Goal: Transaction & Acquisition: Purchase product/service

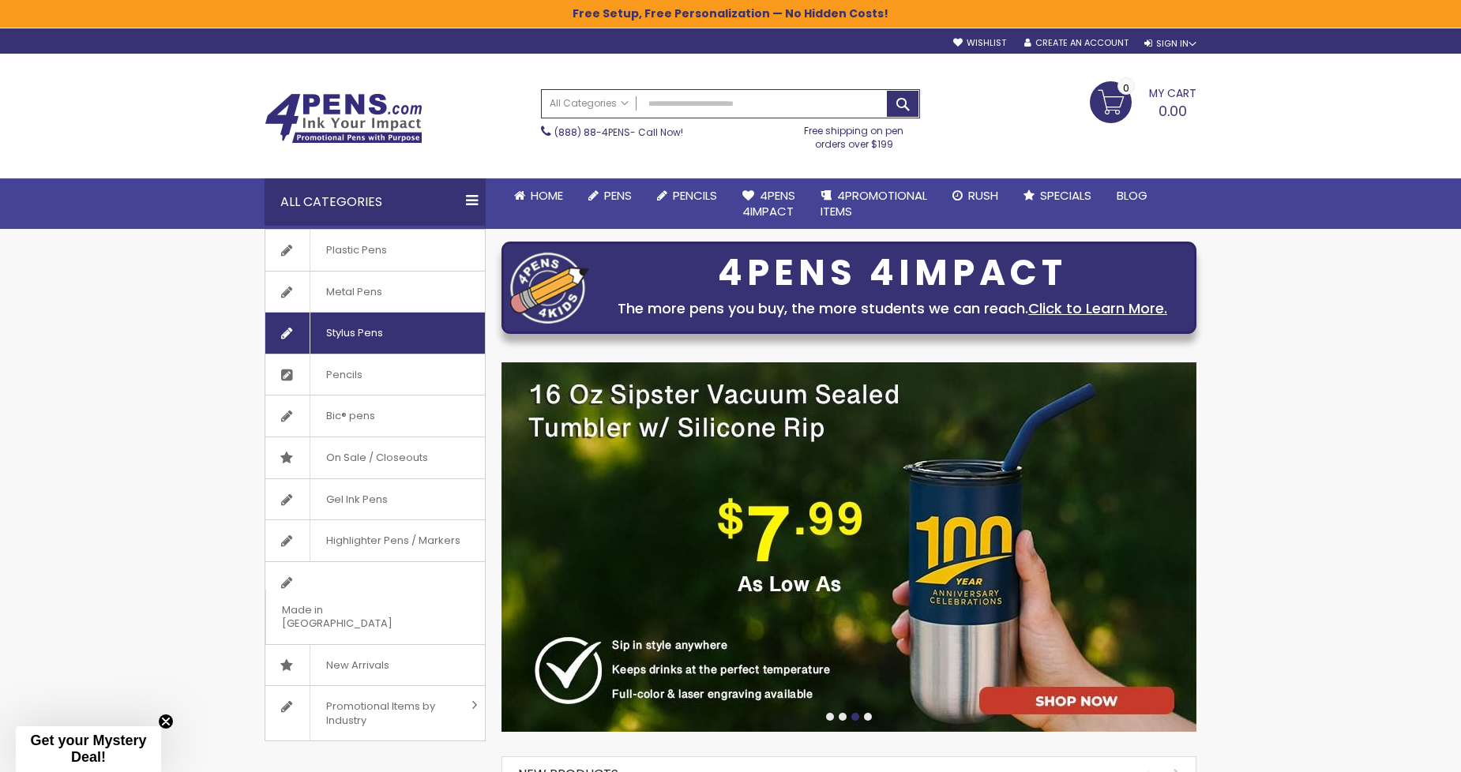
click at [354, 336] on span "Stylus Pens" at bounding box center [354, 333] width 89 height 41
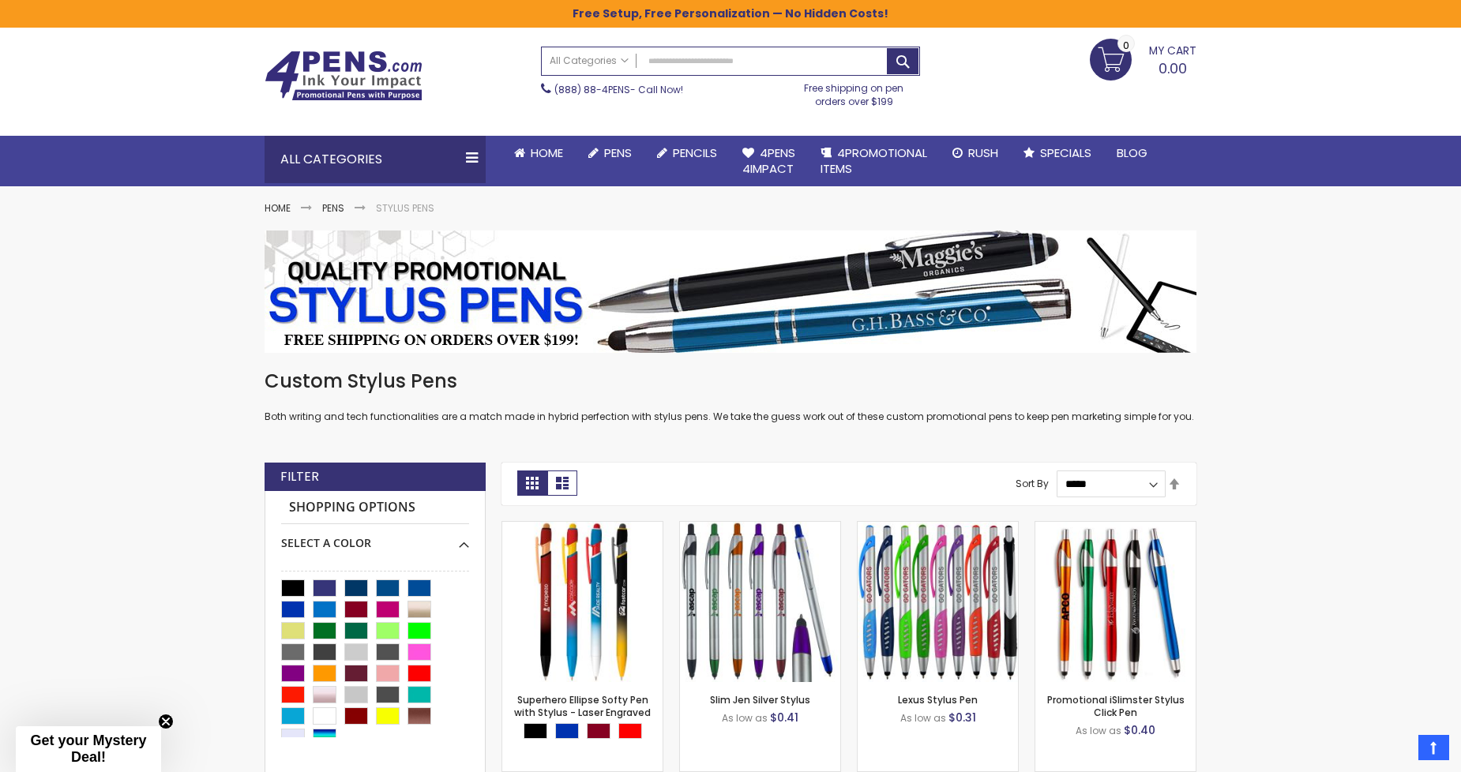
scroll to position [28, 0]
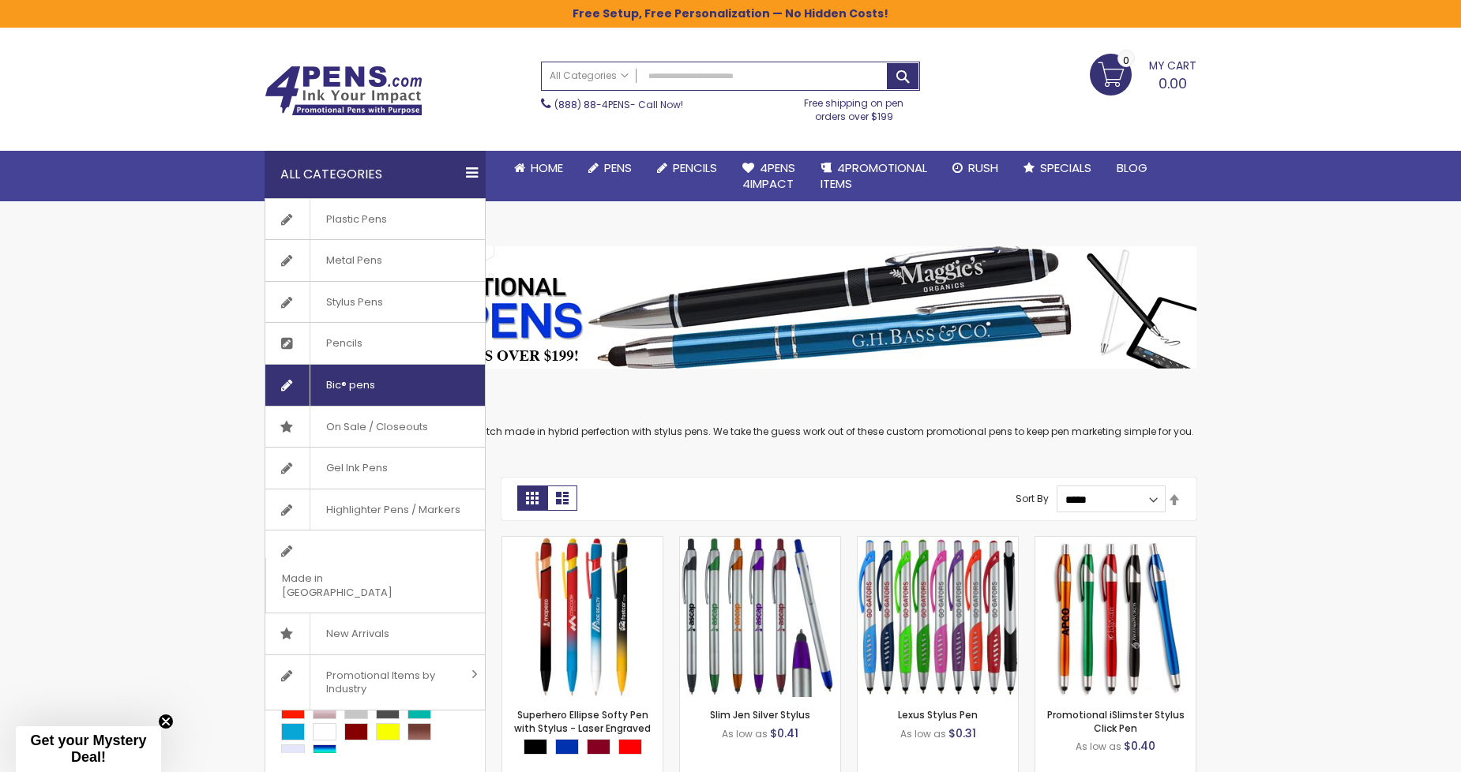
click at [354, 380] on span "Bic® pens" at bounding box center [350, 385] width 81 height 41
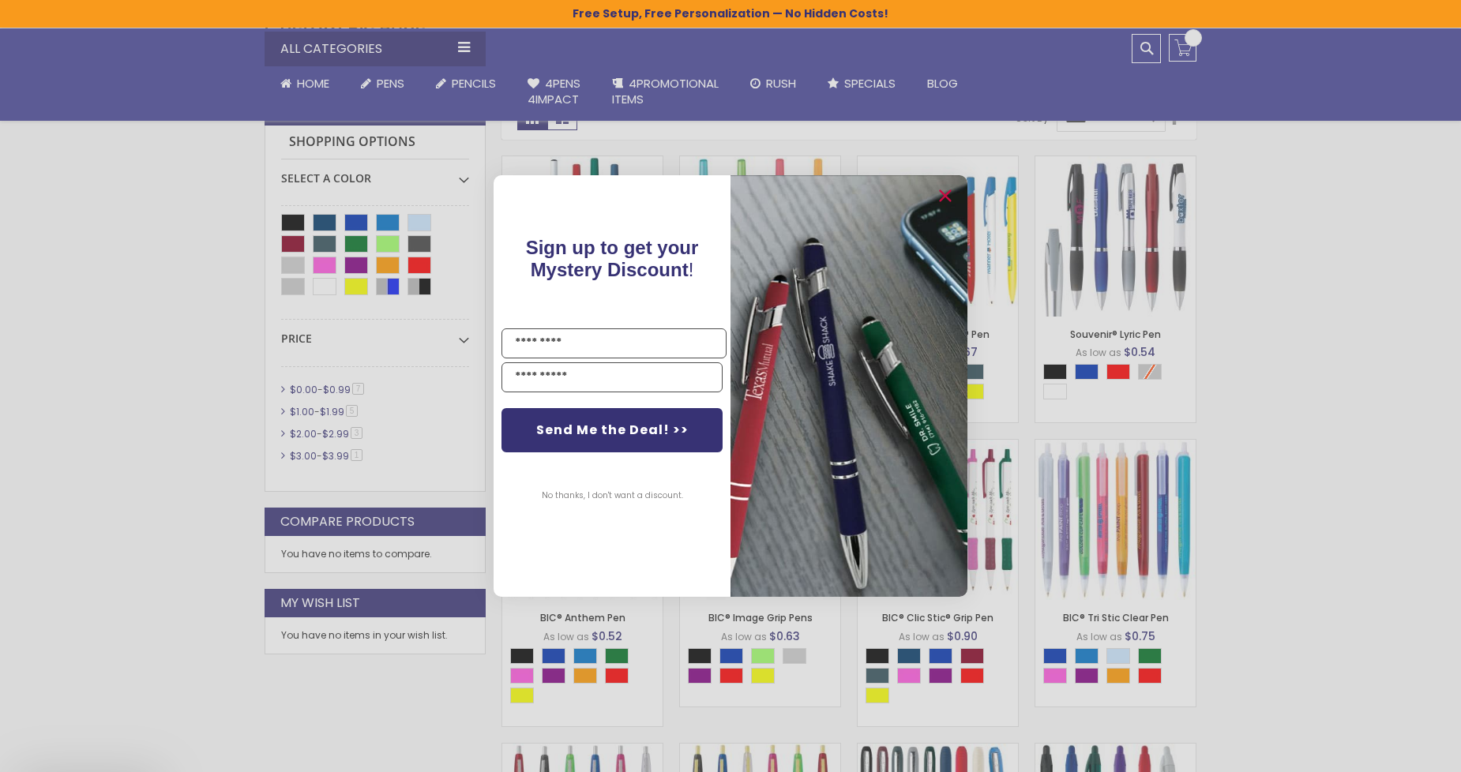
scroll to position [585, 0]
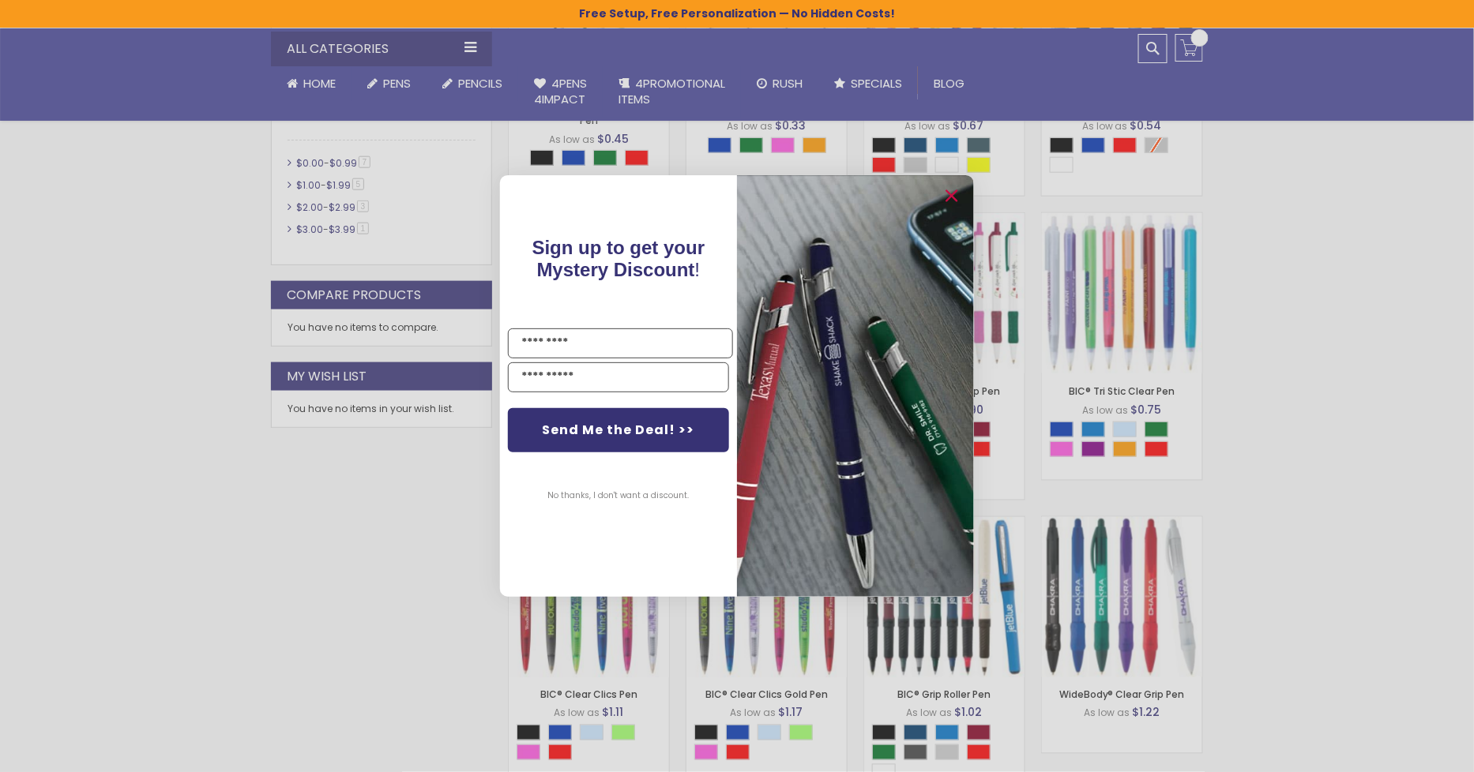
click at [209, 330] on div "Close dialog Sign up to get your Mystery Discount ! Name Email Send Me the Deal…" at bounding box center [737, 386] width 1474 height 772
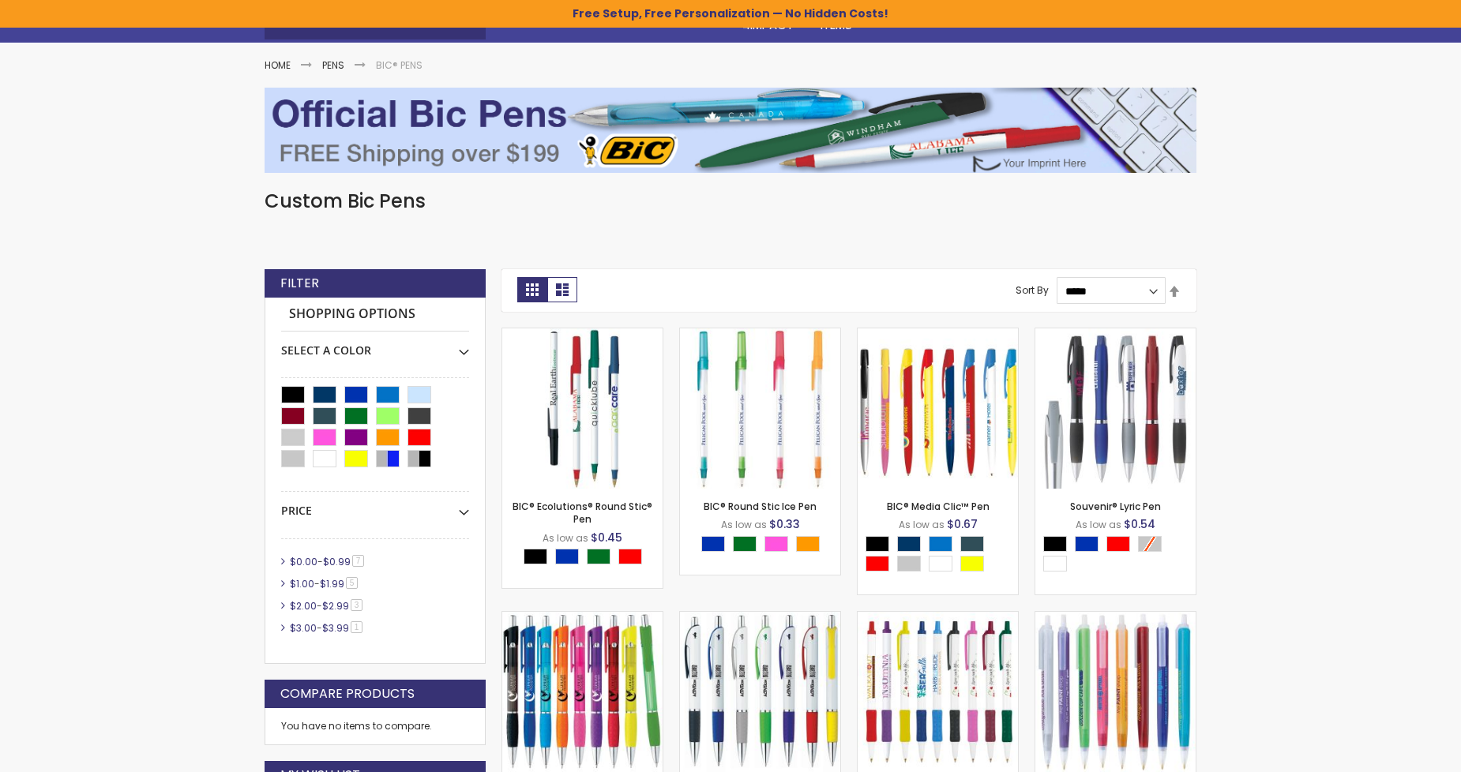
scroll to position [146, 0]
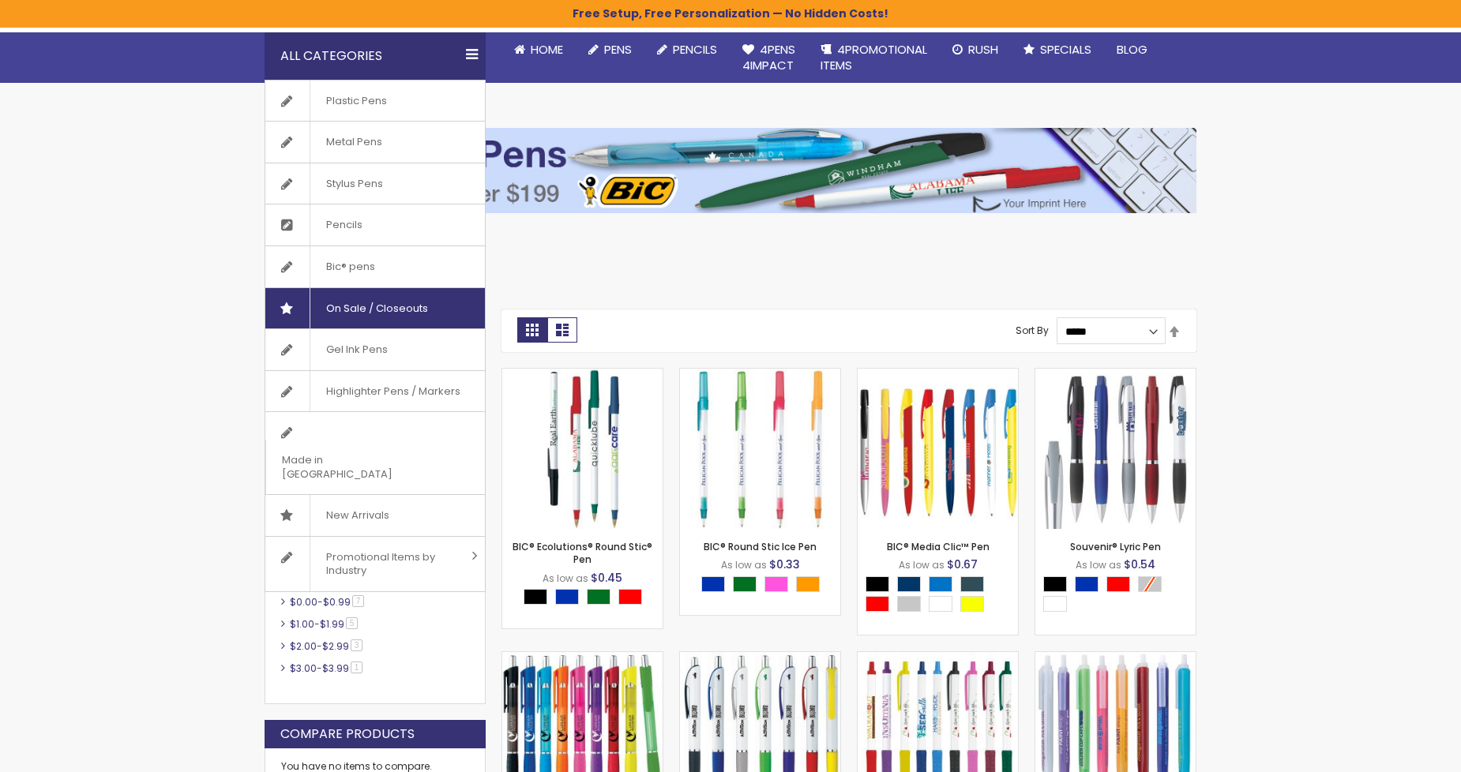
click at [389, 313] on span "On Sale / Closeouts" at bounding box center [377, 308] width 134 height 41
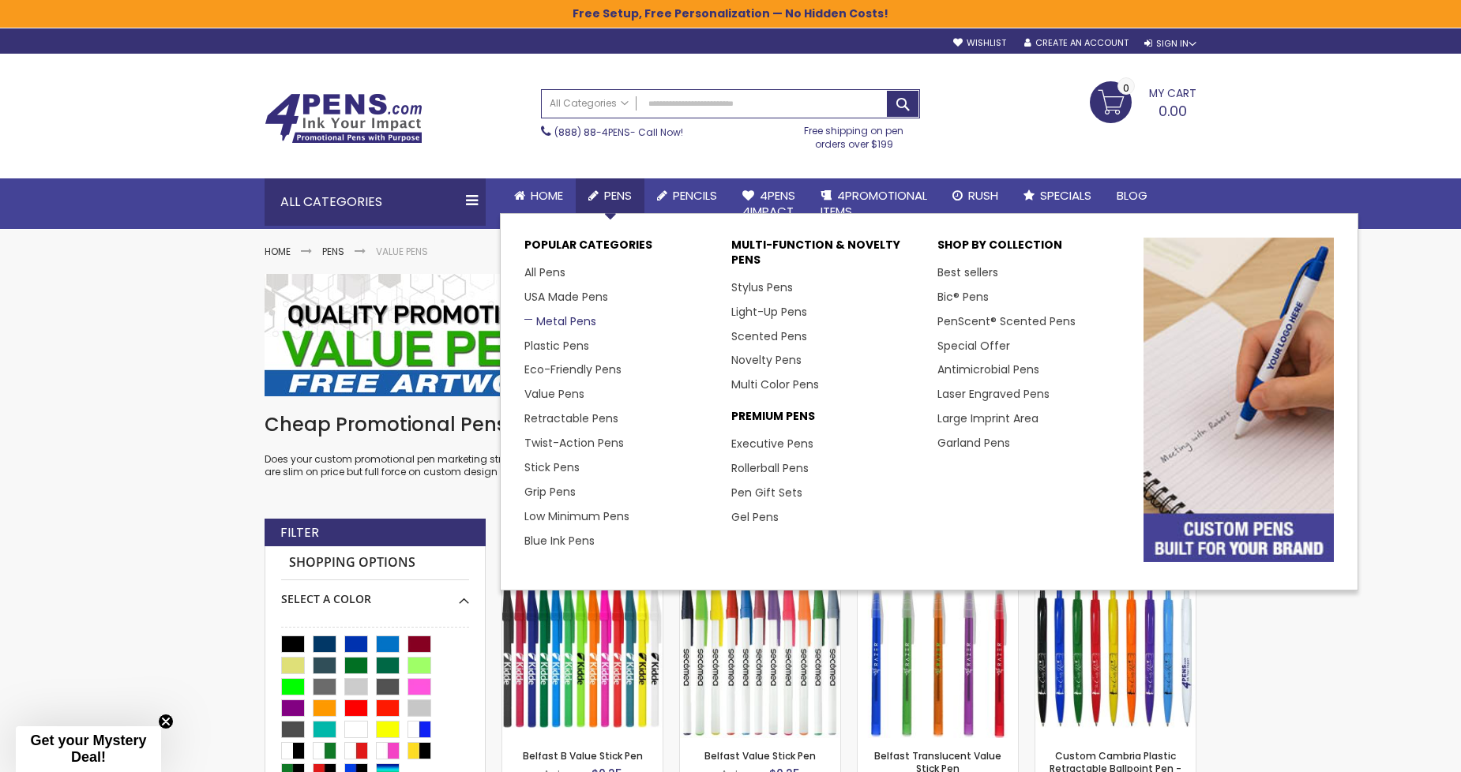
click at [556, 316] on link "Metal Pens" at bounding box center [560, 322] width 72 height 16
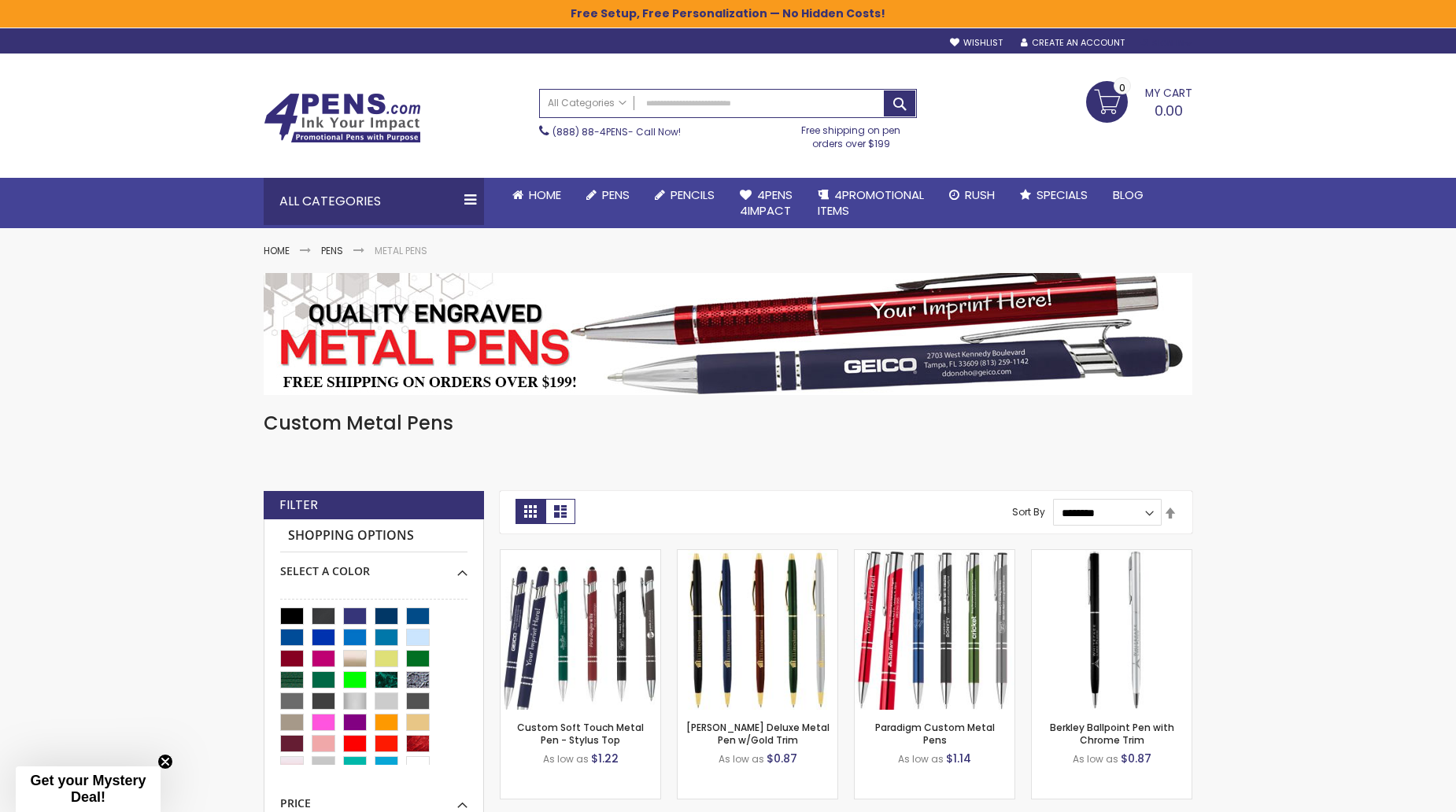
click at [1169, 38] on div "Sign In" at bounding box center [1166, 44] width 52 height 12
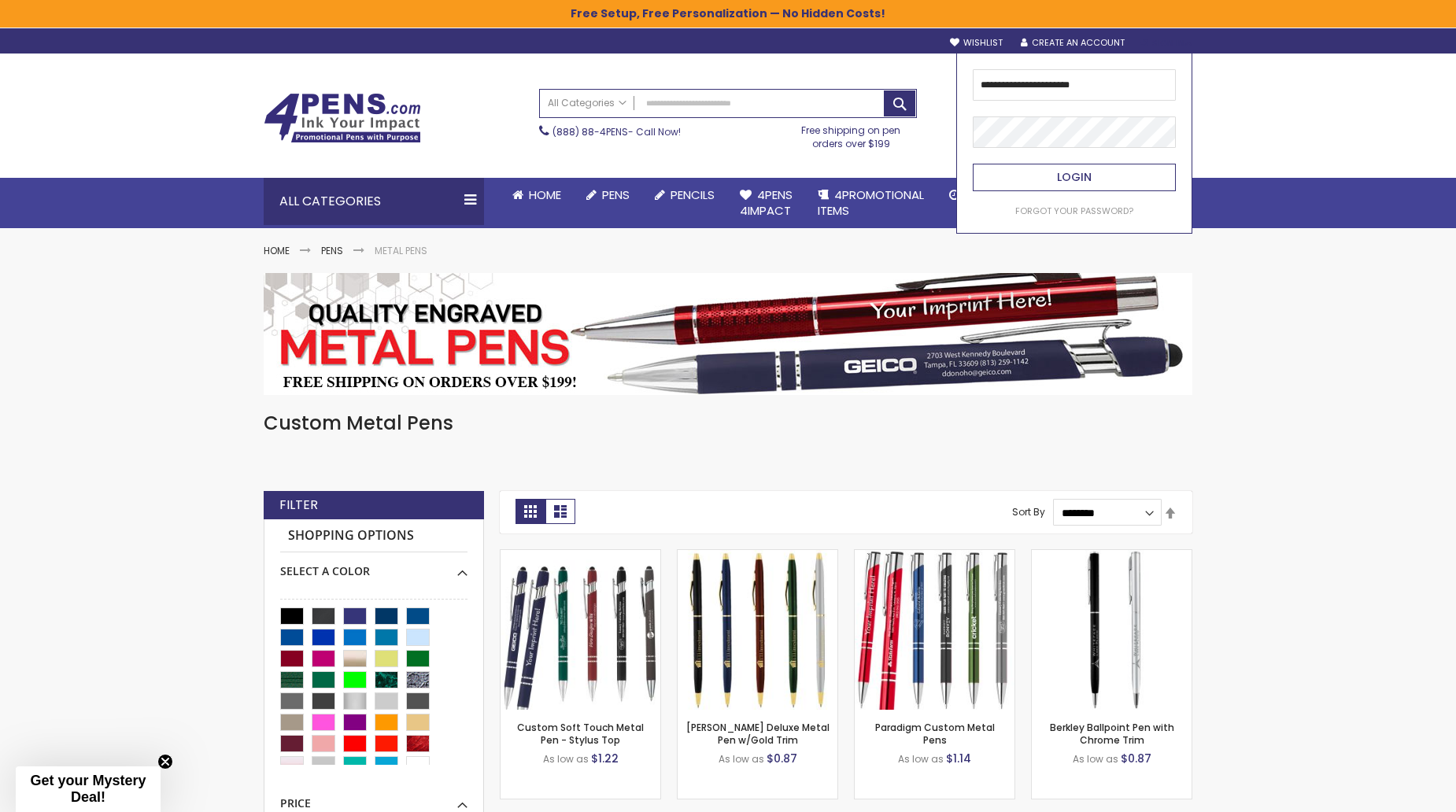
click at [1059, 170] on span "Login" at bounding box center [1074, 177] width 35 height 16
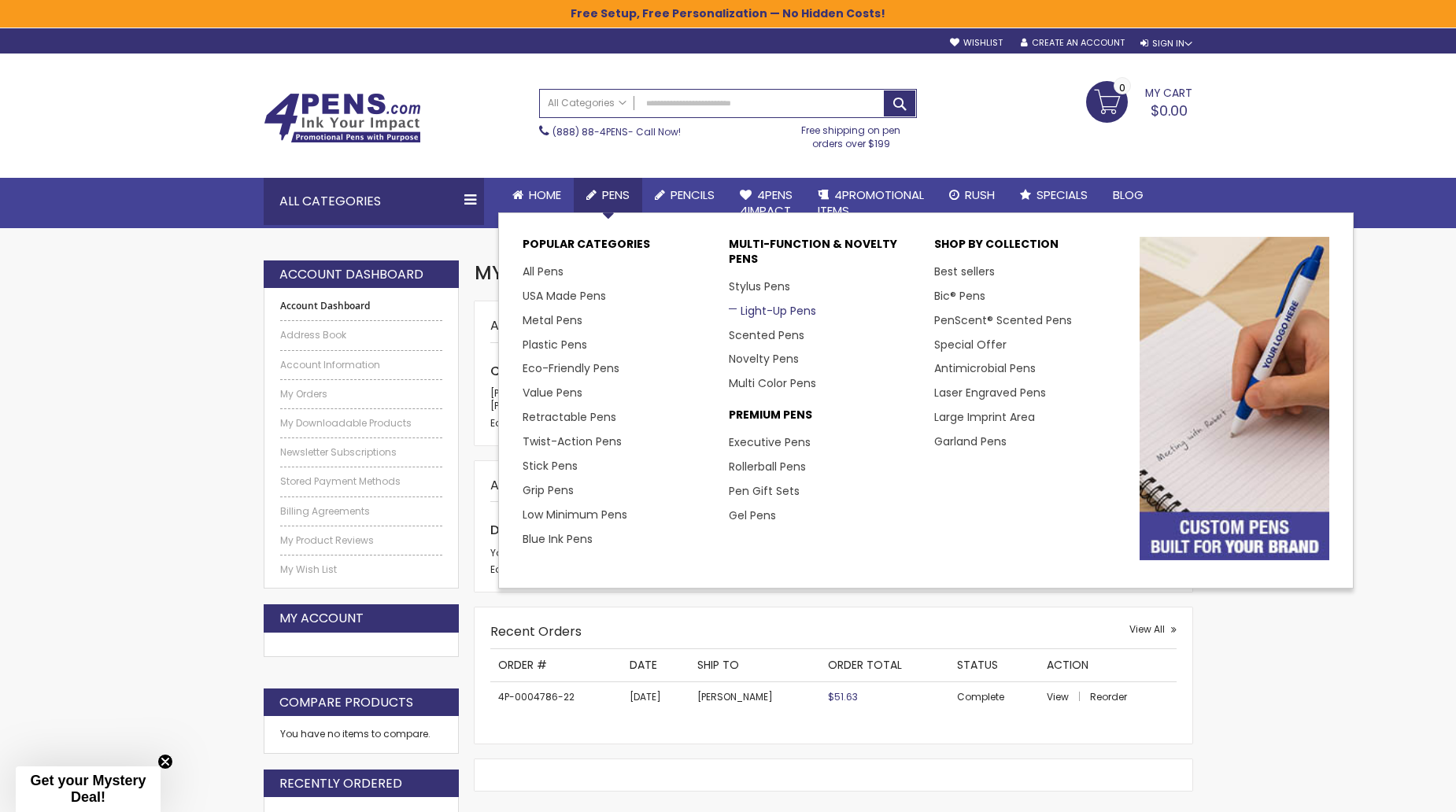
click at [784, 313] on link "Light-Up Pens" at bounding box center [772, 311] width 88 height 16
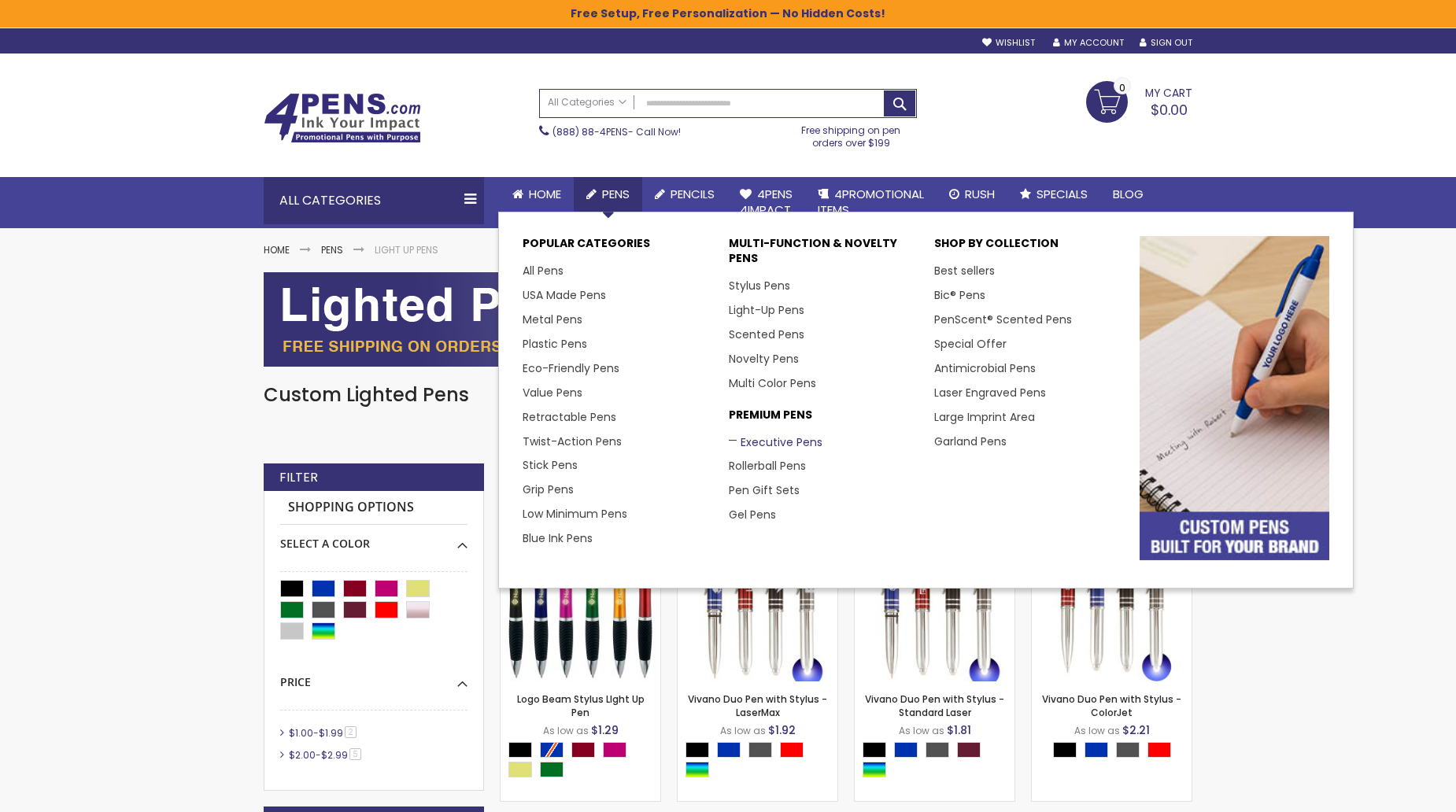
click at [776, 438] on link "Executive Pens" at bounding box center [775, 442] width 94 height 16
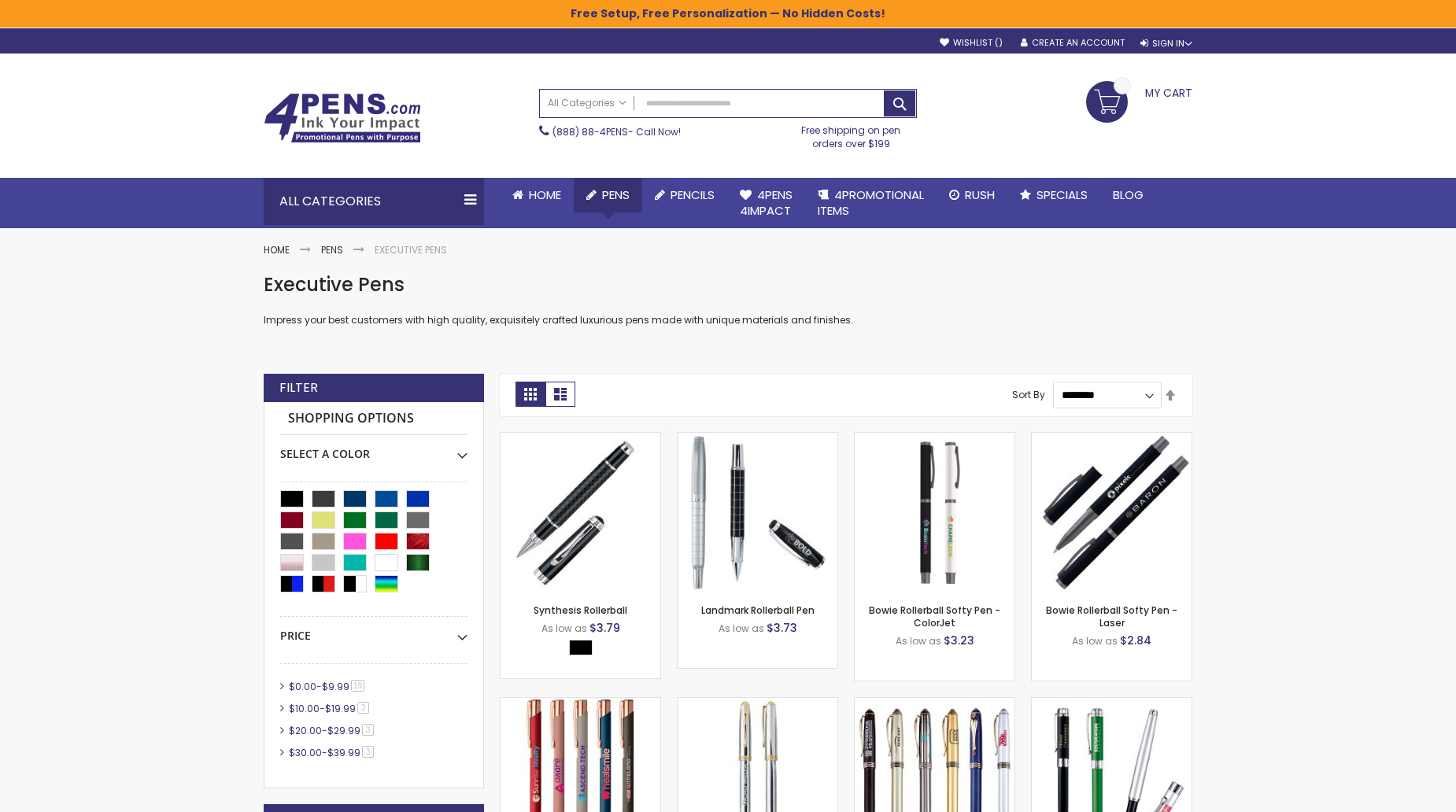
click at [603, 212] on li "Pens Popular Categories All Pens USA Made Pens Metal Pens Plastic Pens Eco-Frie…" at bounding box center [608, 195] width 69 height 35
click at [612, 203] on li "Pens Popular Categories All Pens USA Made Pens Metal Pens Plastic Pens Eco-Frie…" at bounding box center [608, 195] width 69 height 35
click at [766, 200] on span "4Pens 4impact" at bounding box center [765, 202] width 53 height 32
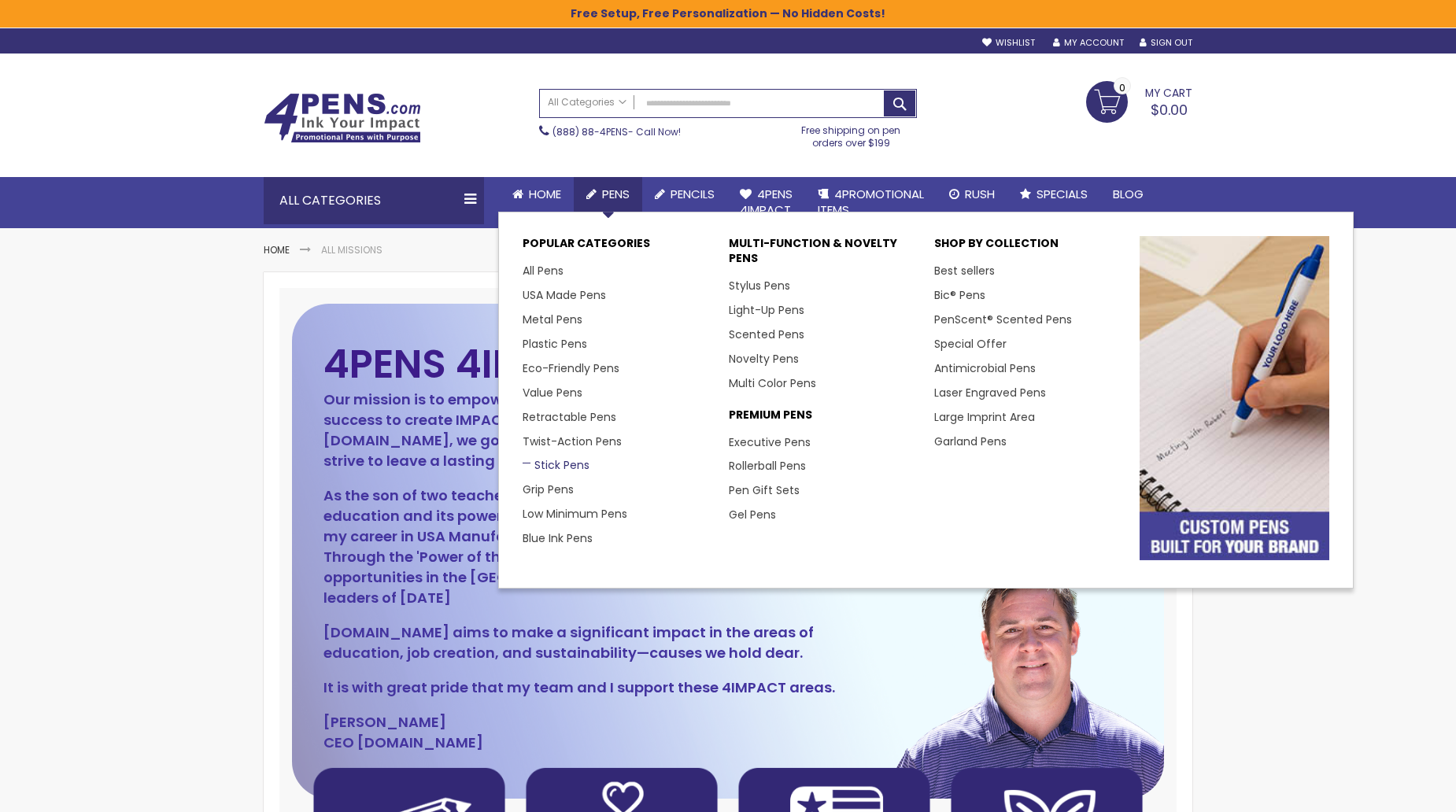
click at [549, 465] on link "Stick Pens" at bounding box center [555, 465] width 67 height 16
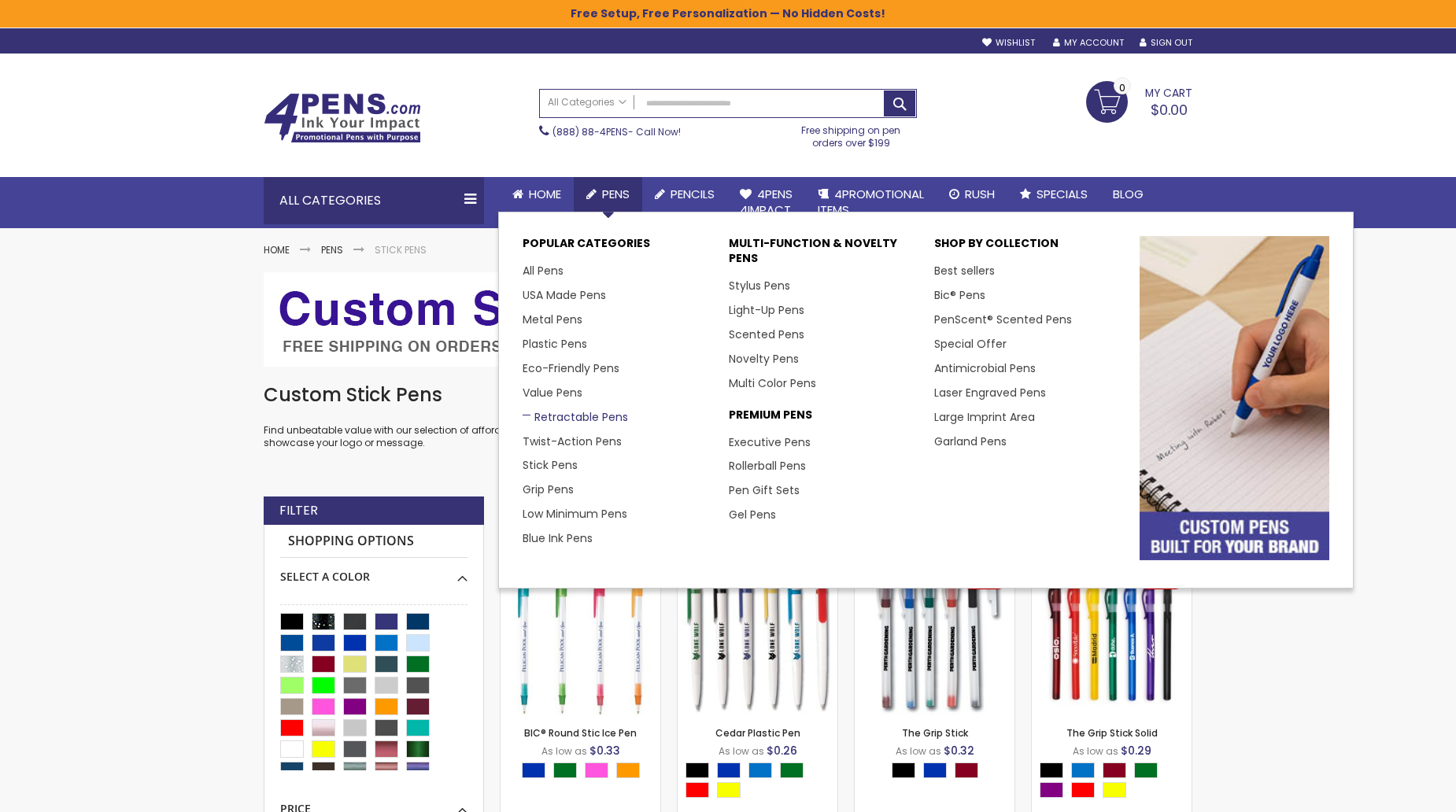
click at [541, 410] on link "Retractable Pens" at bounding box center [575, 417] width 106 height 16
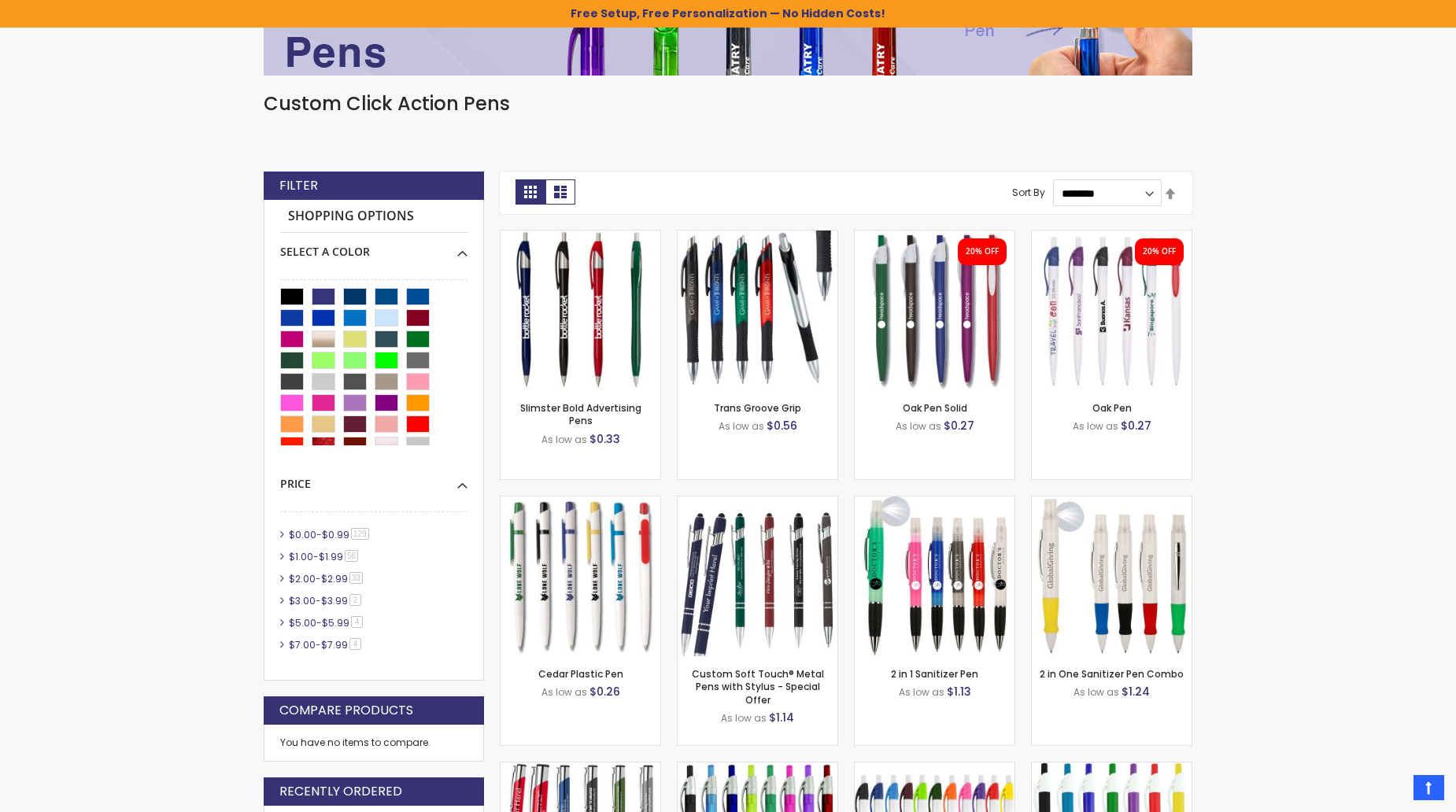
scroll to position [28, 0]
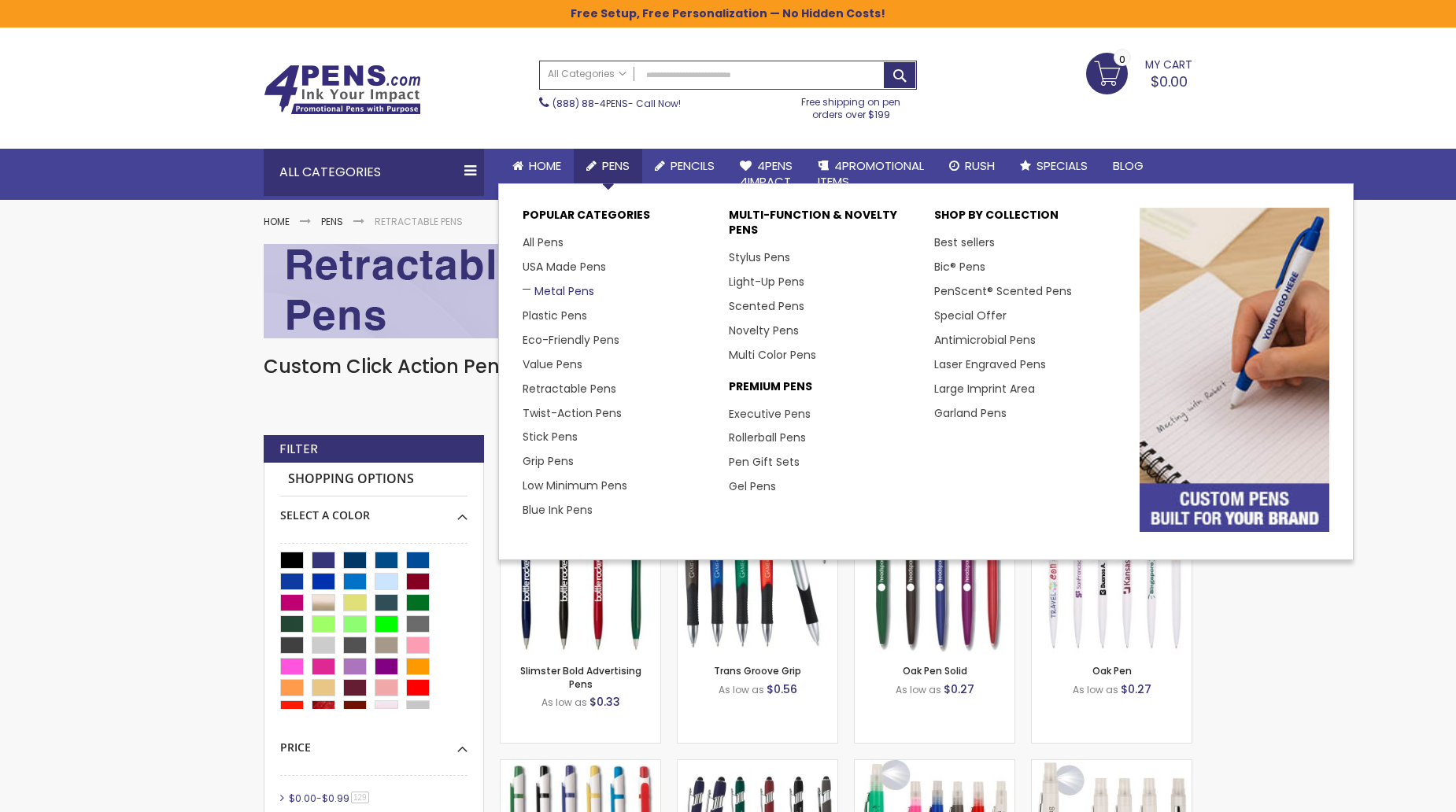
click at [554, 291] on link "Metal Pens" at bounding box center [558, 291] width 72 height 16
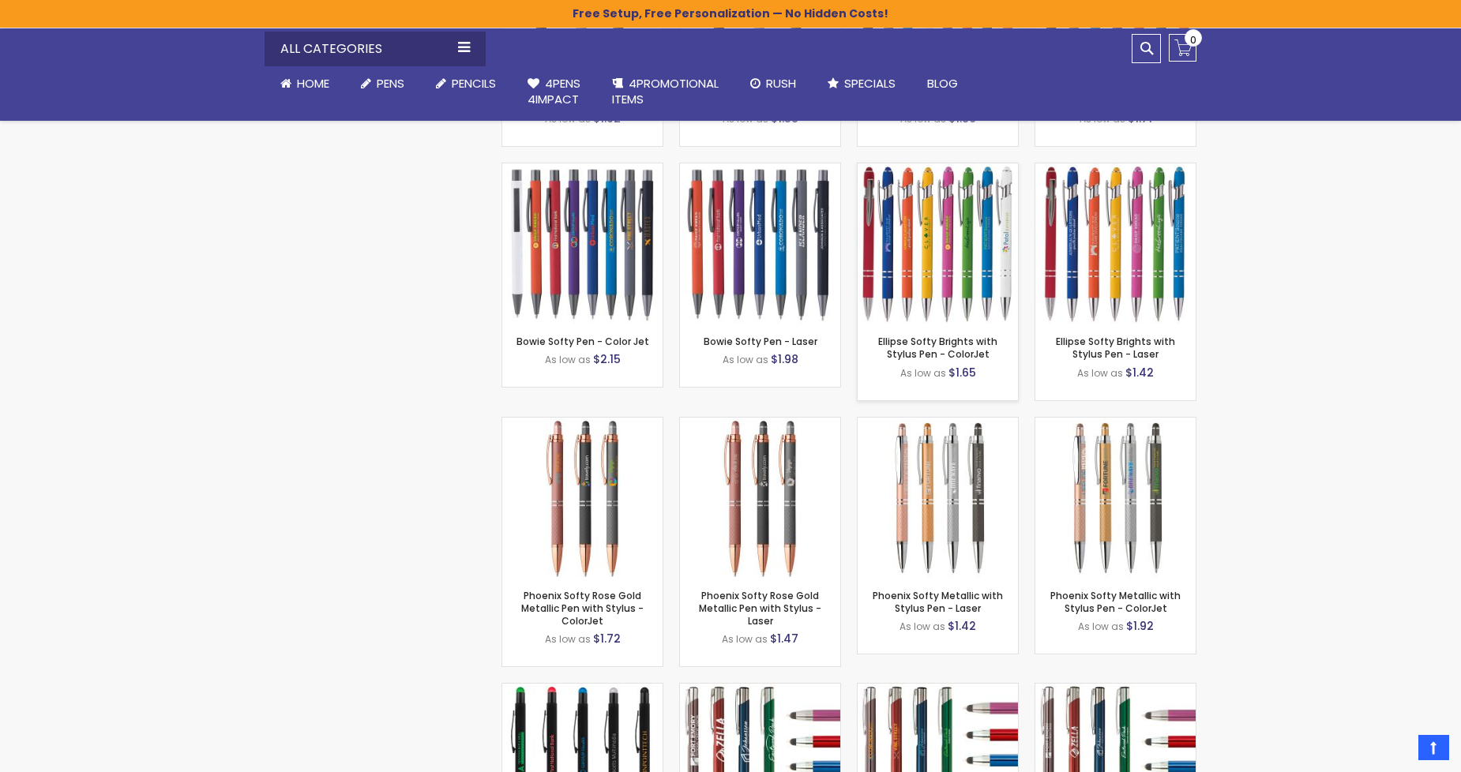
scroll to position [5293, 0]
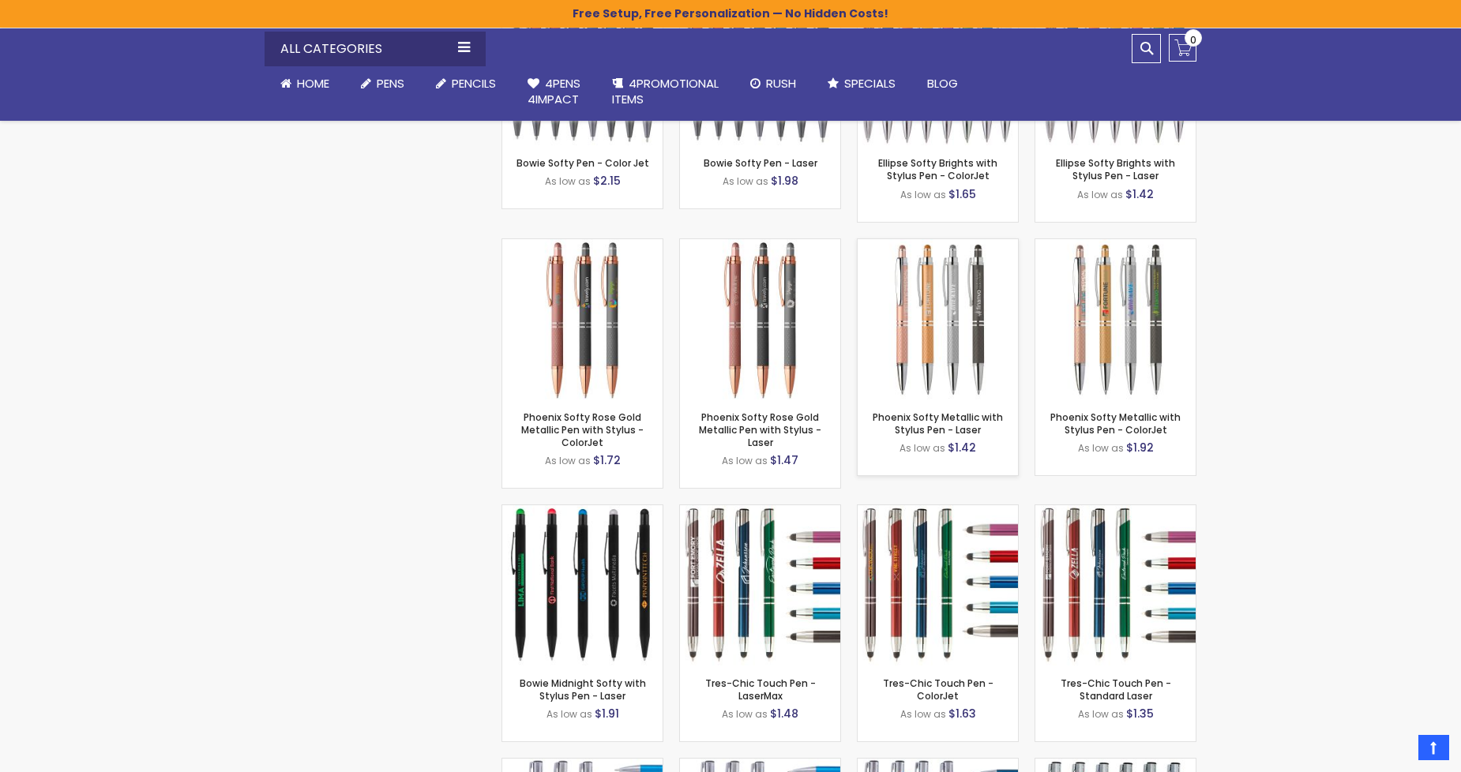
click at [949, 364] on div "- *** + Add to Cart" at bounding box center [938, 374] width 160 height 28
click at [949, 336] on img at bounding box center [938, 319] width 160 height 160
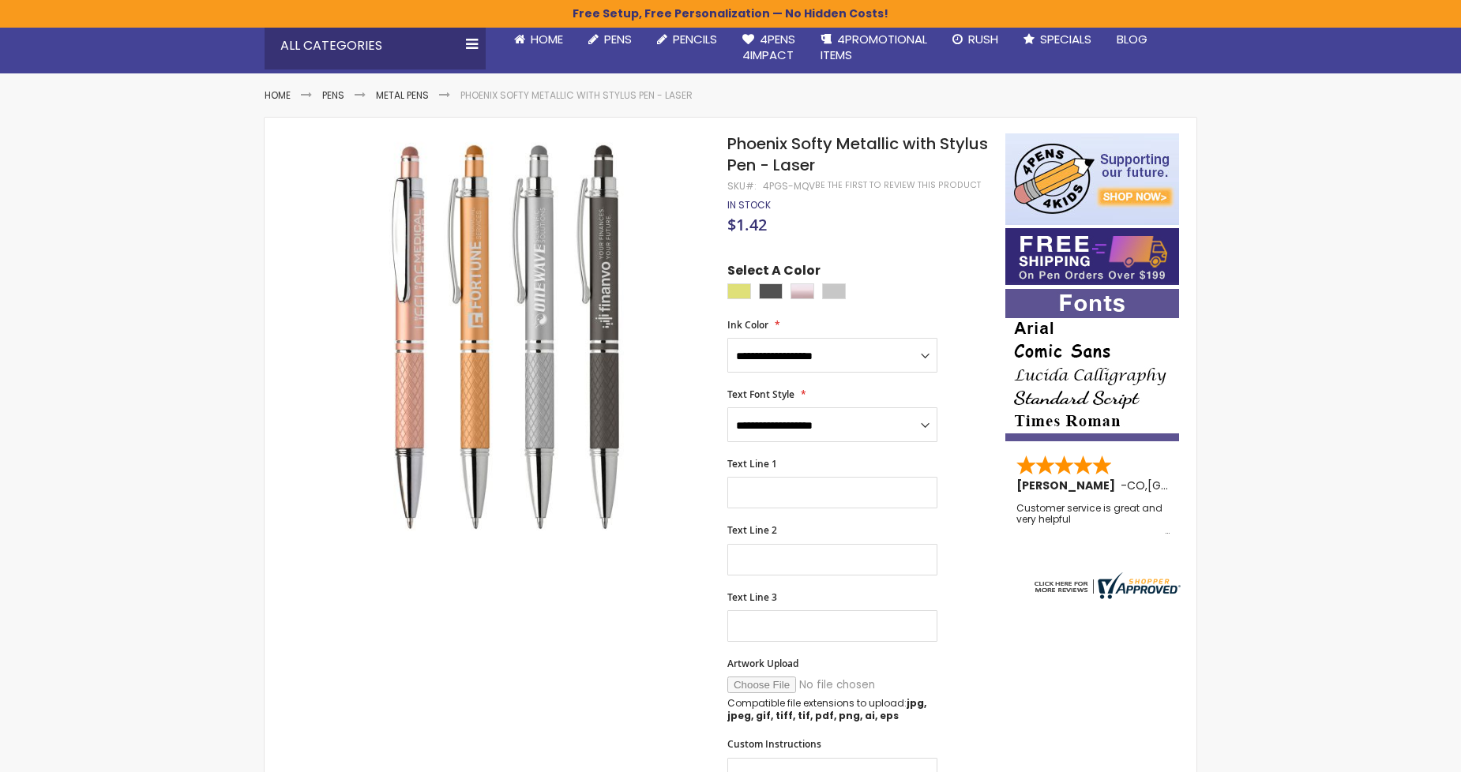
scroll to position [438, 0]
